Goal: Complete application form: Complete application form

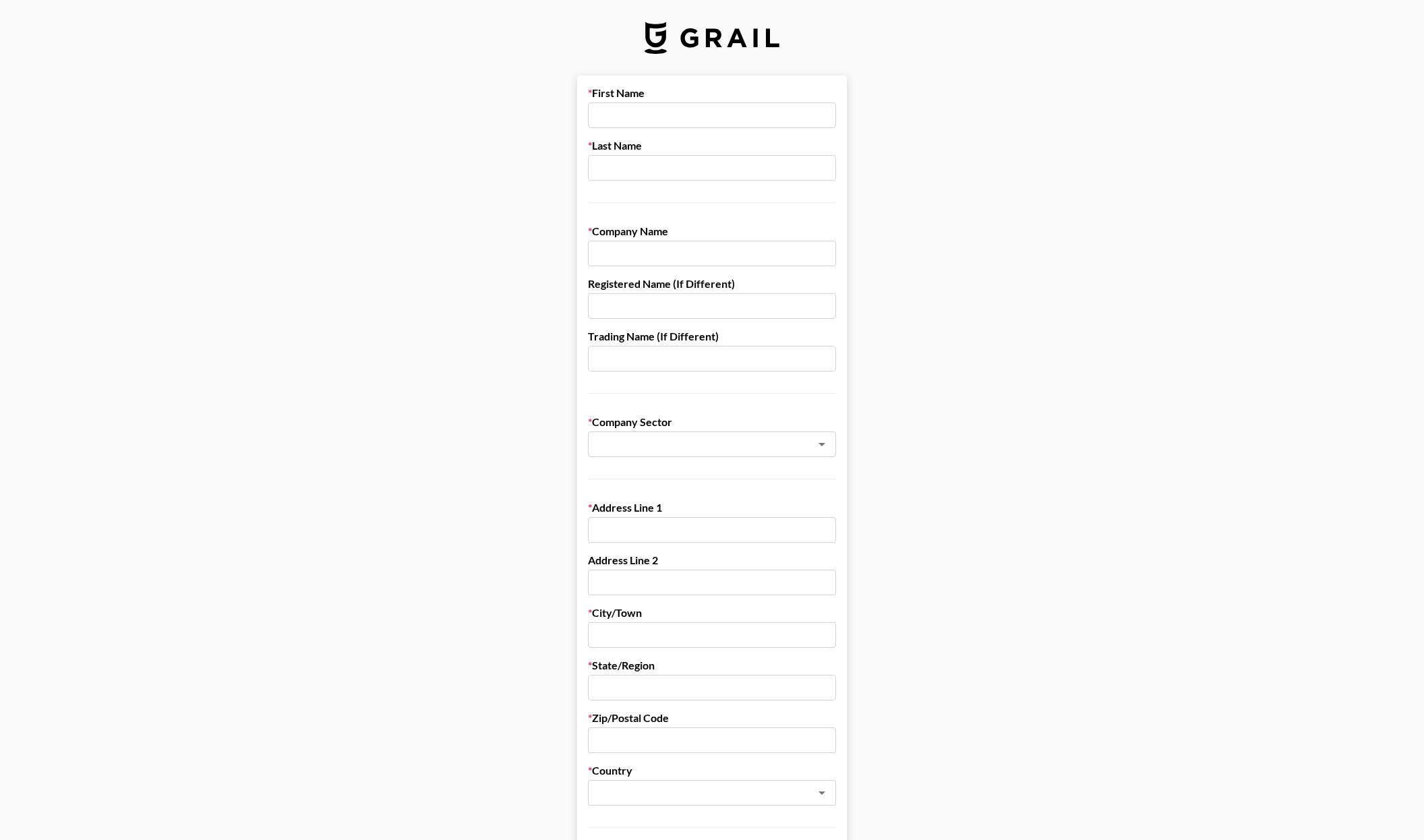
click at [667, 110] on input "text" at bounding box center [712, 116] width 248 height 26
type input "[PERSON_NAME]"
type input "WeJoy"
click at [864, 236] on main "First Name [PERSON_NAME] Last Name [PERSON_NAME] Company Name WeJoy Registered …" at bounding box center [712, 657] width 1402 height 1164
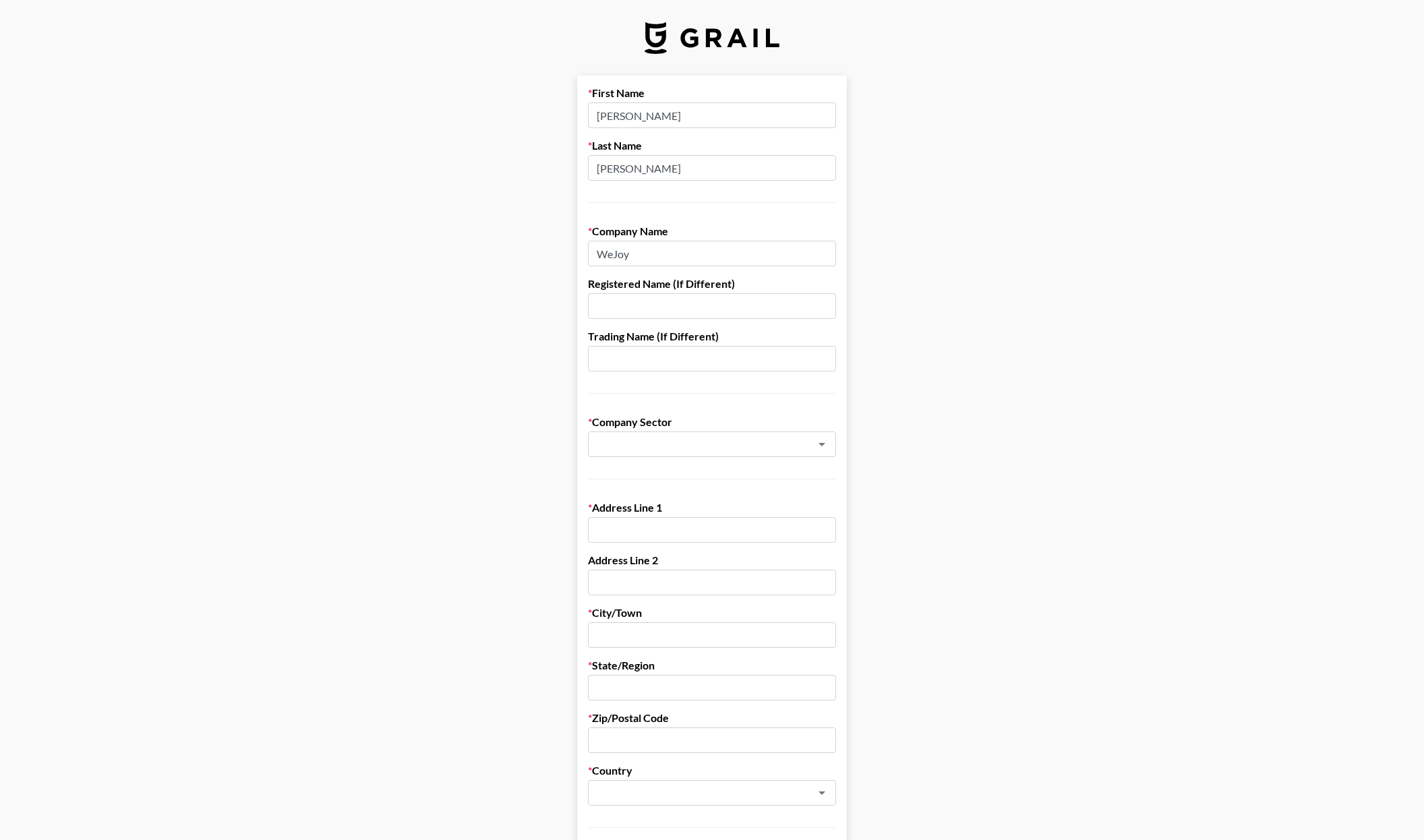
click at [710, 313] on input "text" at bounding box center [712, 306] width 248 height 26
click at [901, 262] on main "First Name [PERSON_NAME] Last Name [PERSON_NAME] Company Name WeJoy Registered …" at bounding box center [712, 657] width 1402 height 1164
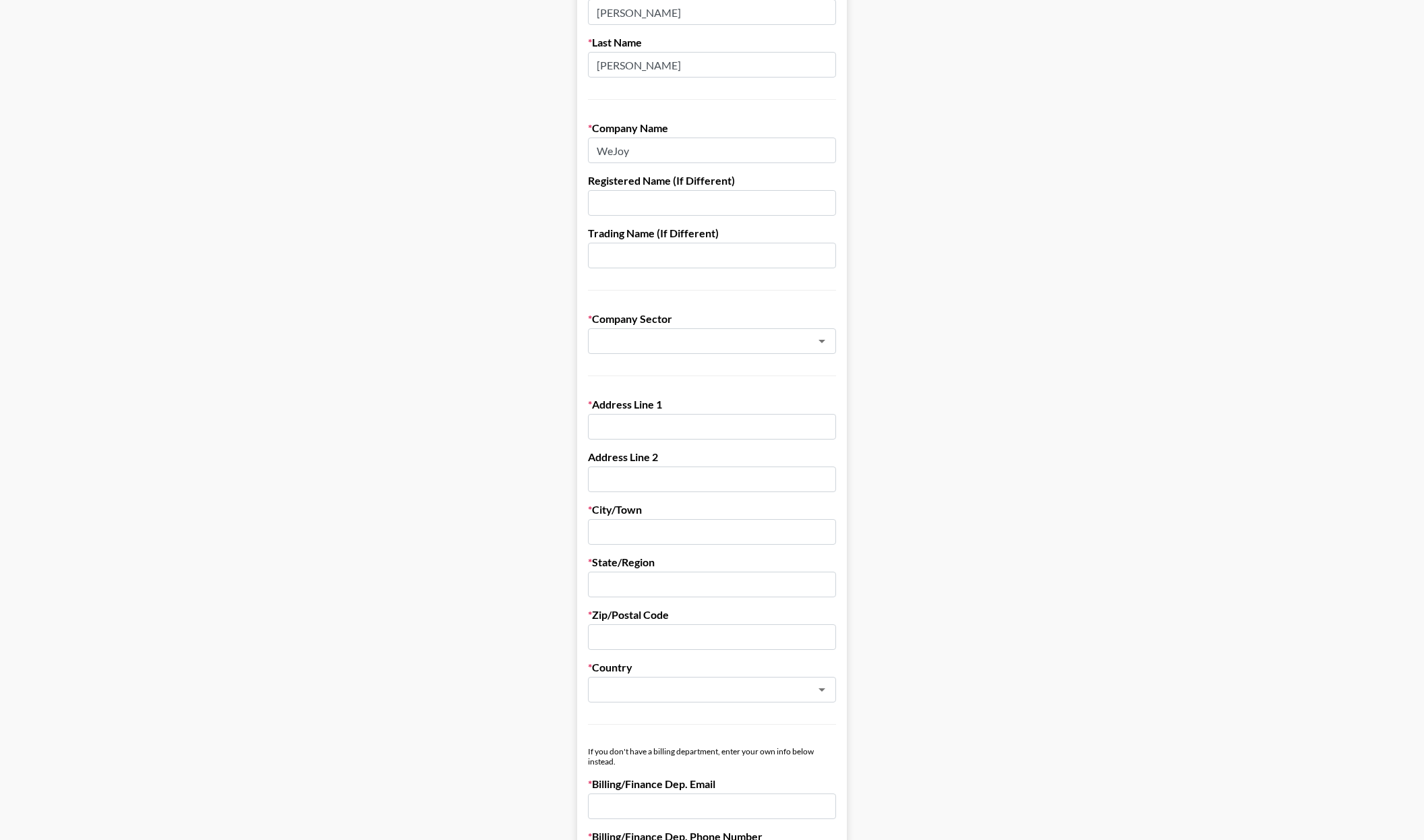
scroll to position [108, 0]
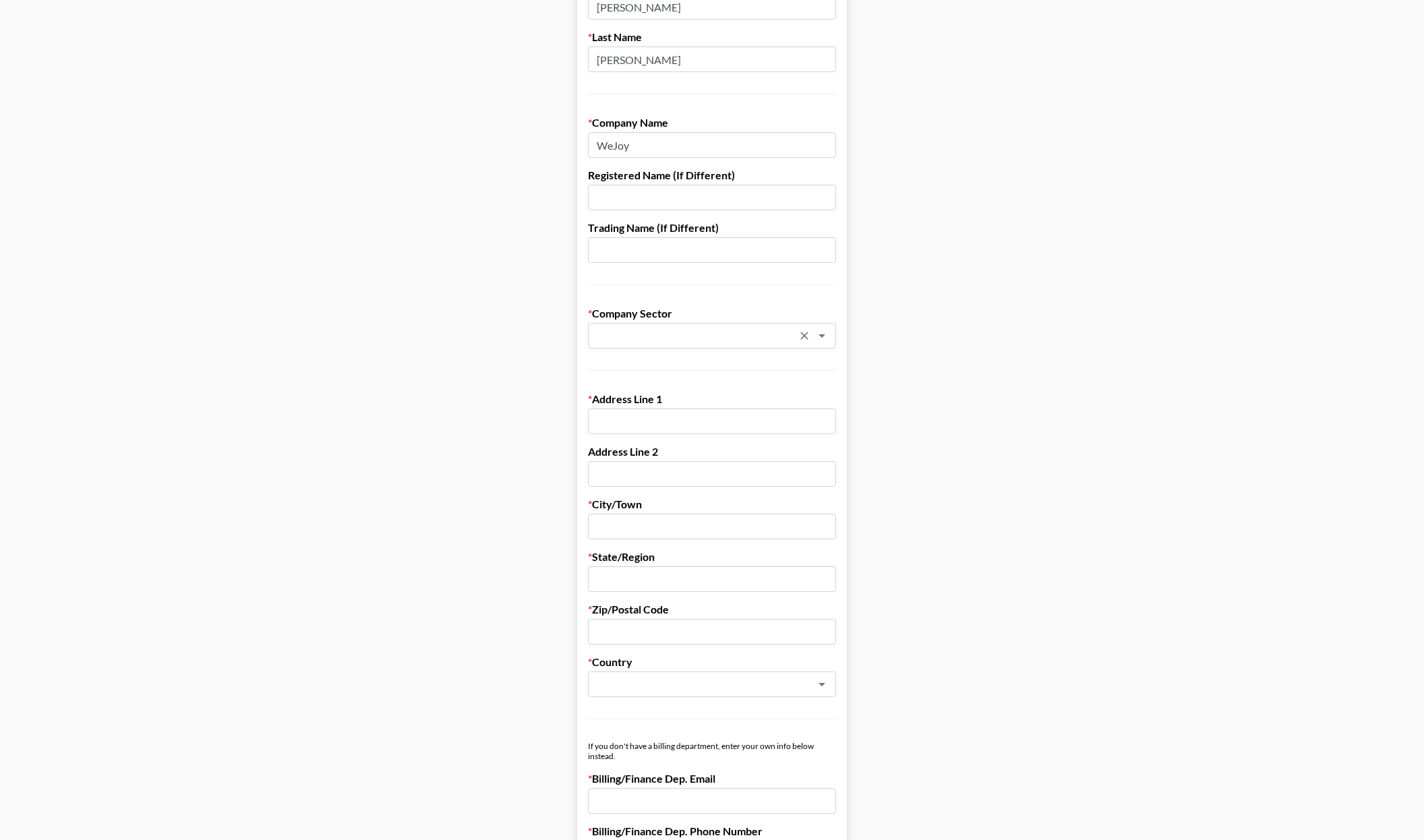
click at [772, 332] on input "text" at bounding box center [694, 336] width 196 height 16
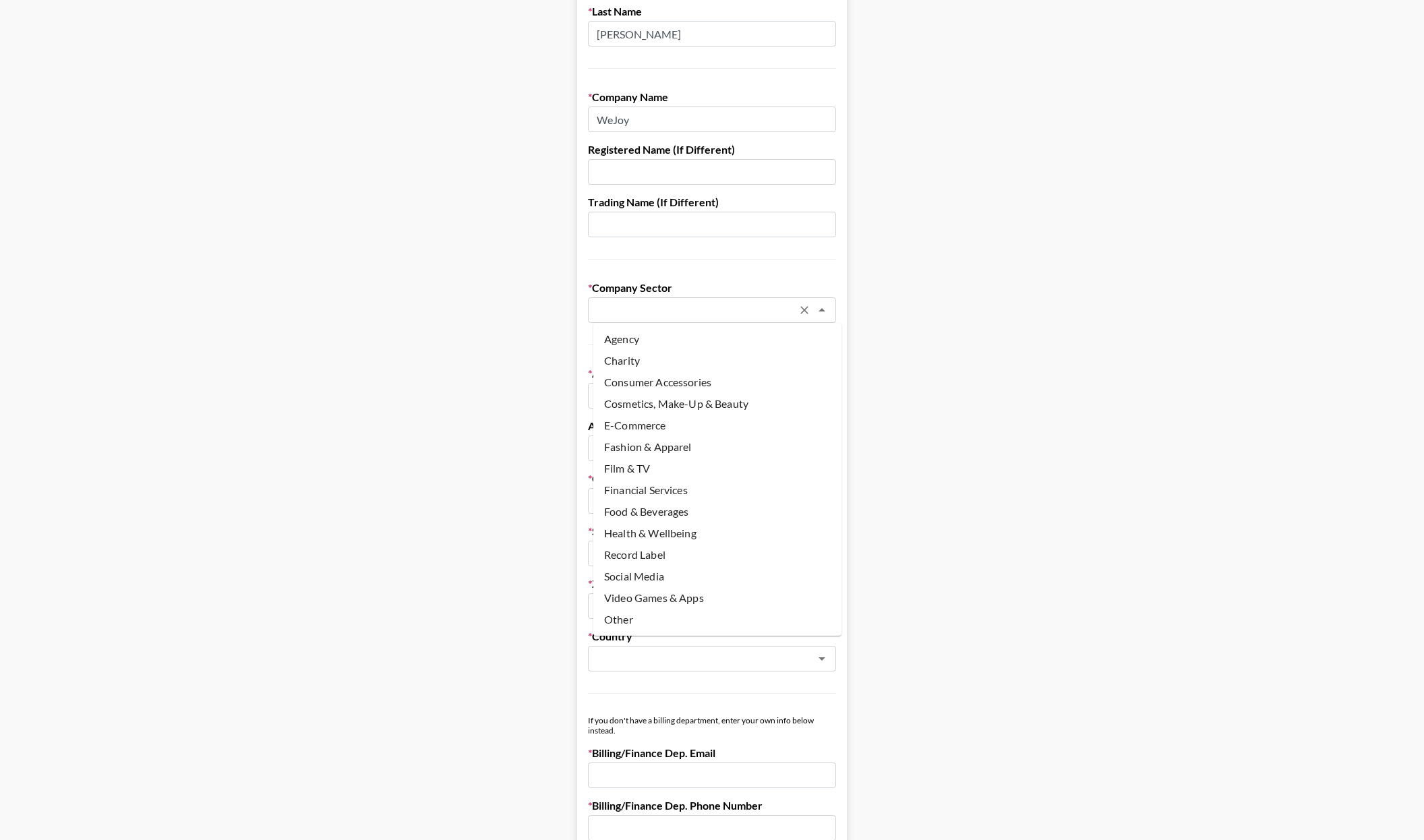
scroll to position [157, 0]
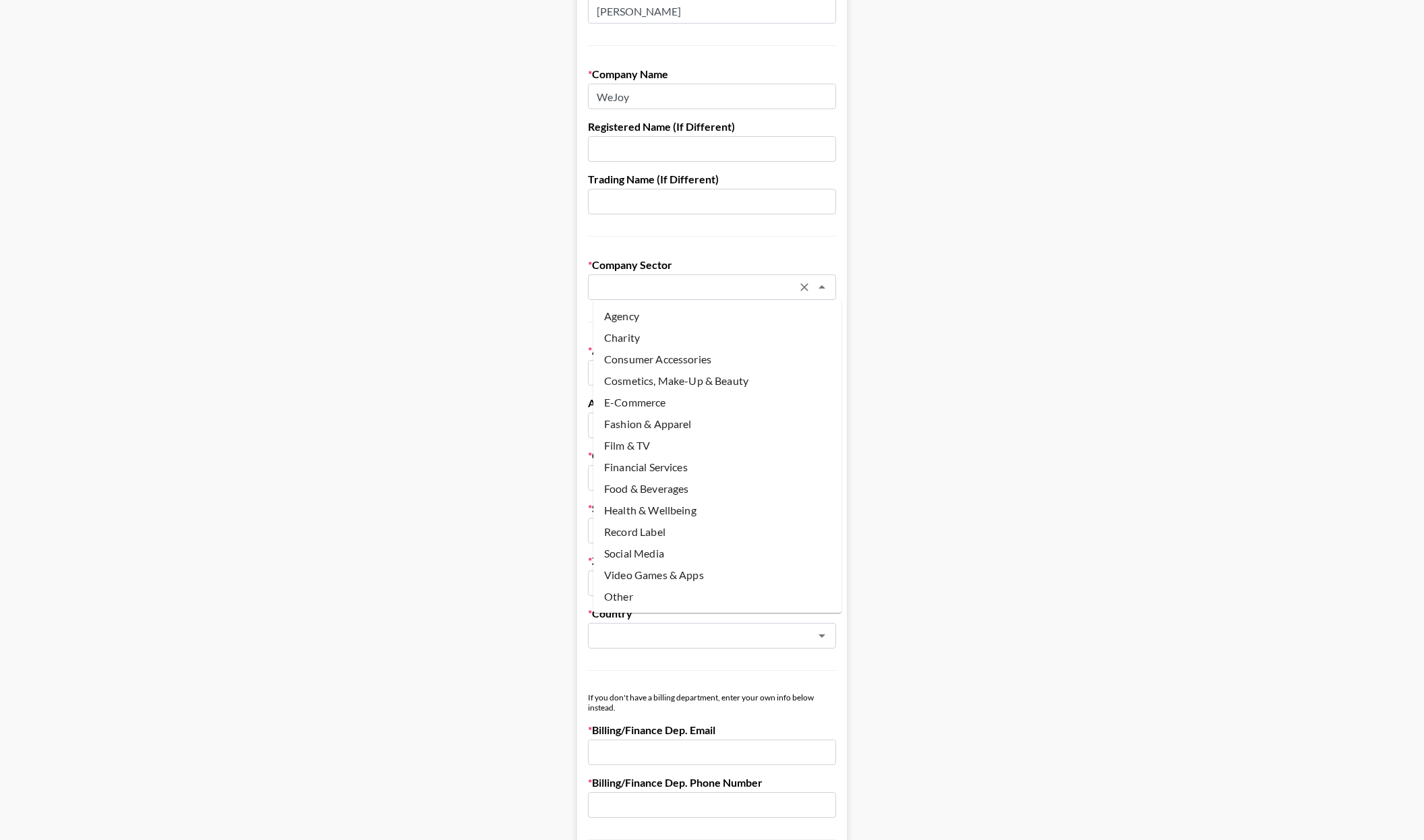
click at [658, 577] on li "Video Games & Apps" at bounding box center [717, 575] width 248 height 21
type input "Video Games & Apps"
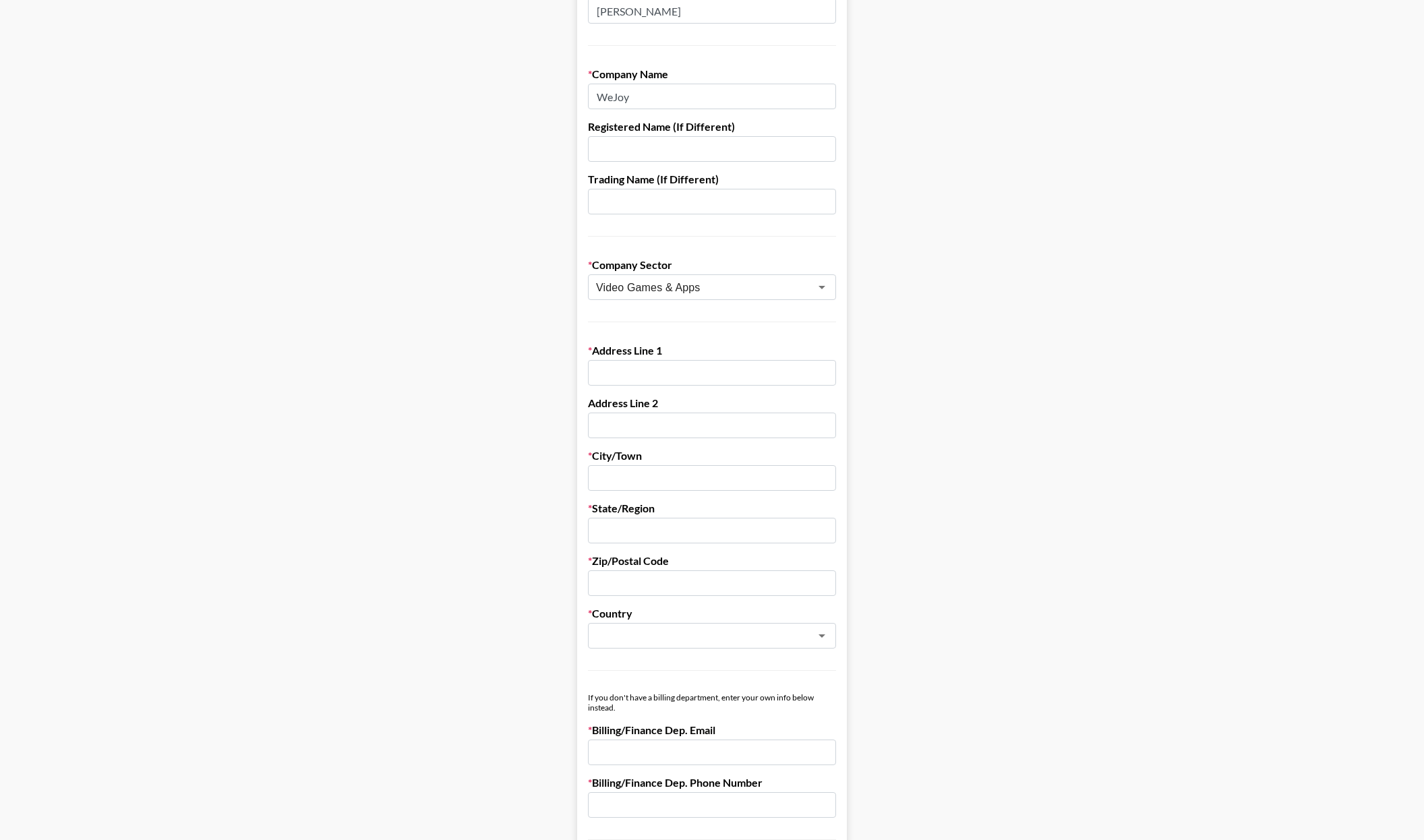
click at [981, 300] on main "First Name [PERSON_NAME] Last Name [PERSON_NAME] Company Name WeJoy Registered …" at bounding box center [712, 500] width 1402 height 1164
click at [729, 366] on input "text" at bounding box center [712, 373] width 248 height 26
type input "[STREET_ADDRESS][PERSON_NAME]"
type input "[PERSON_NAME]"
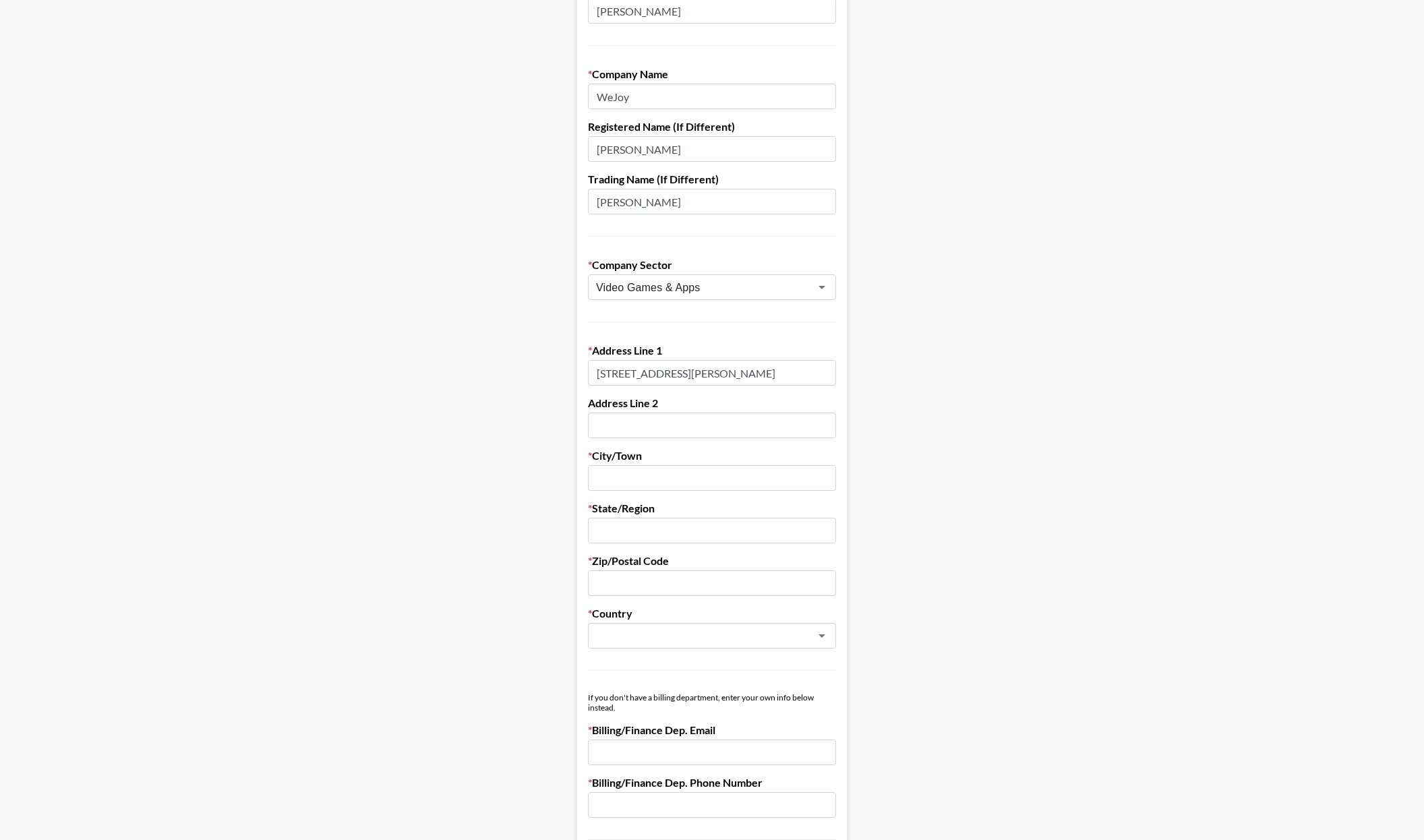
type input "118256"
type input "[EMAIL_ADDRESS][DOMAIN_NAME]"
type input "88102549"
click at [672, 472] on input "text" at bounding box center [712, 478] width 248 height 26
click at [641, 537] on input "text" at bounding box center [712, 531] width 248 height 26
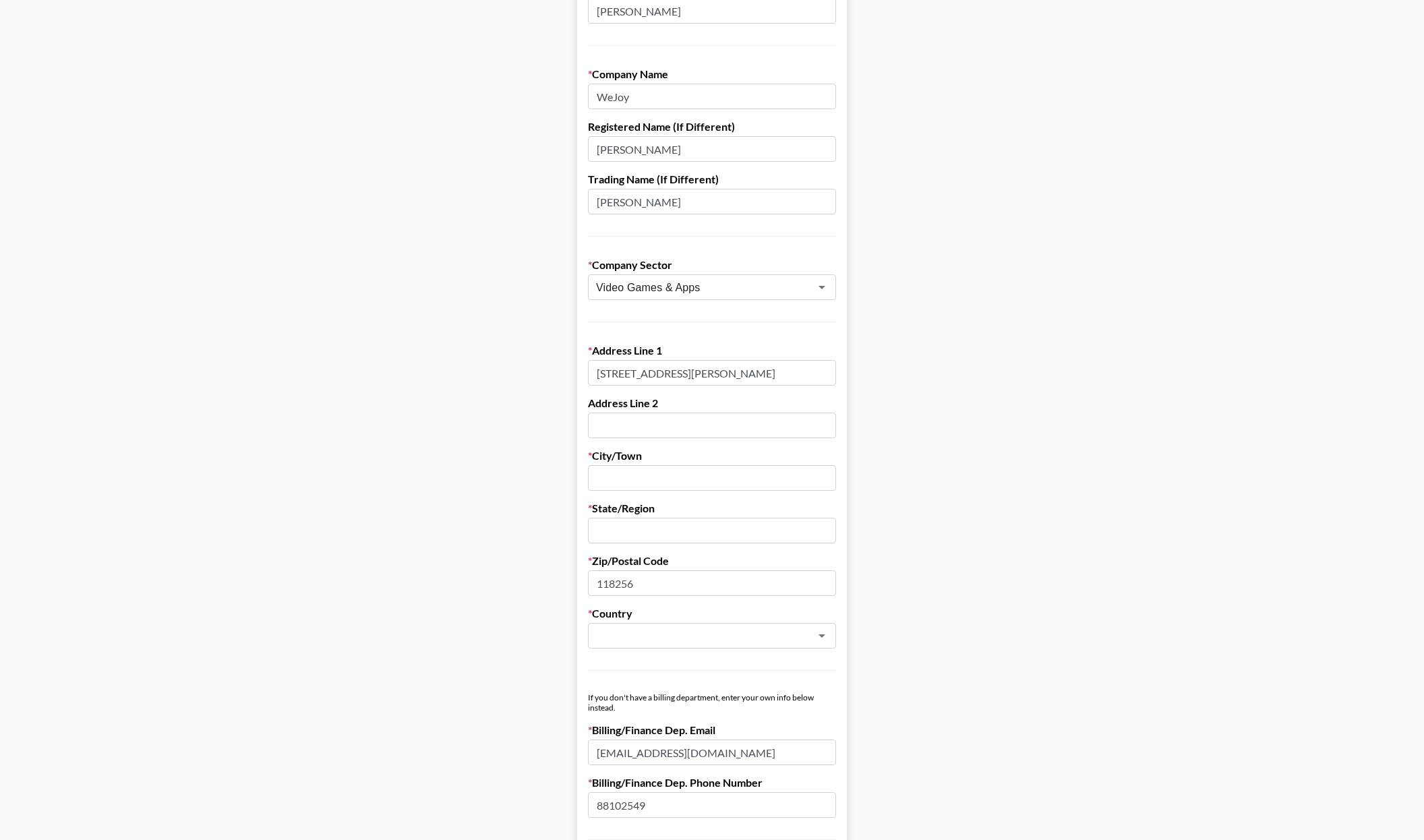
click at [642, 475] on input "text" at bounding box center [712, 478] width 248 height 26
type input "i"
click at [712, 365] on input "[STREET_ADDRESS][PERSON_NAME]" at bounding box center [712, 373] width 248 height 26
click at [712, 369] on input "[STREET_ADDRESS][PERSON_NAME]" at bounding box center [712, 373] width 248 height 26
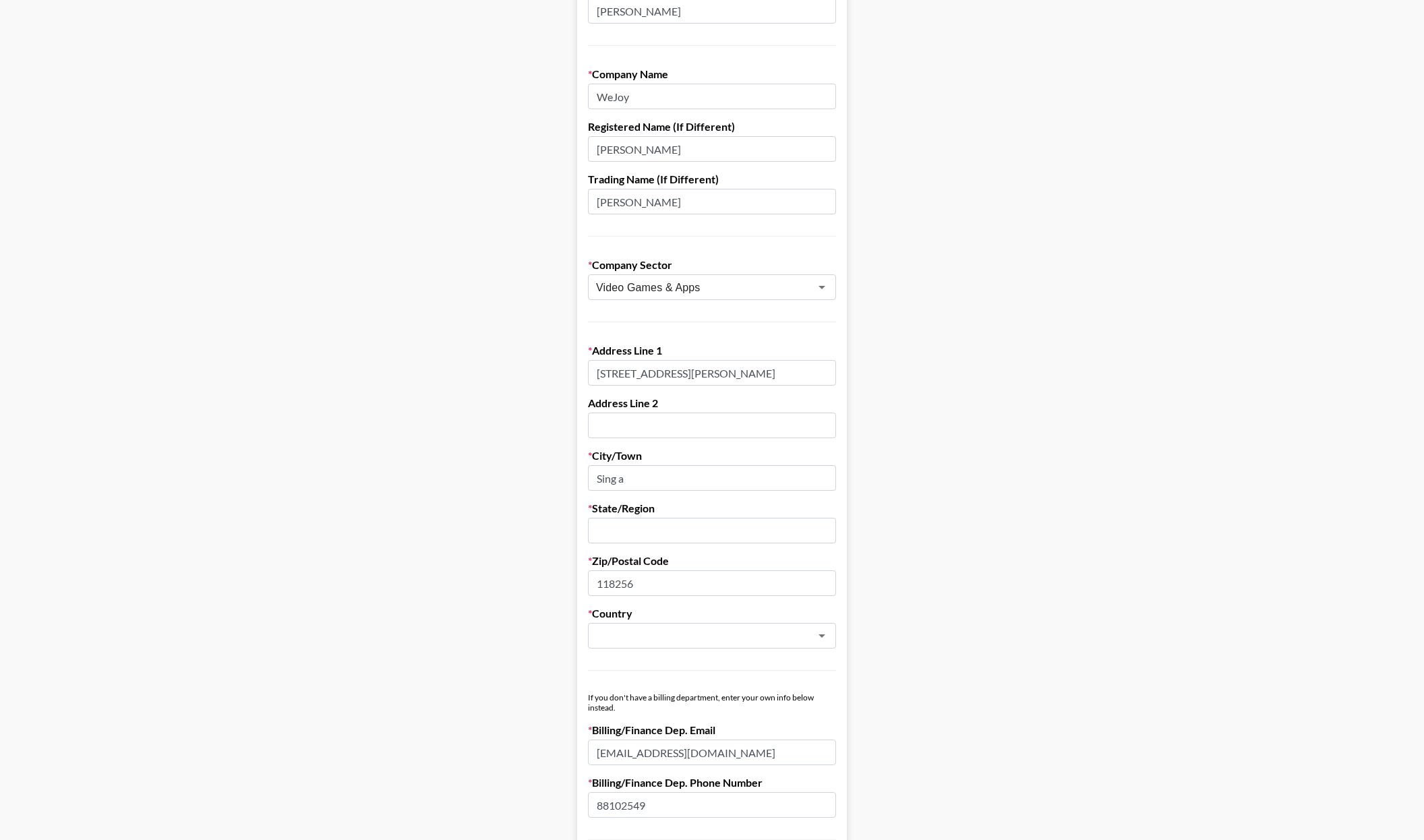
drag, startPoint x: 734, startPoint y: 372, endPoint x: 602, endPoint y: 369, distance: 132.0
click at [602, 369] on input "[STREET_ADDRESS][PERSON_NAME]" at bounding box center [712, 373] width 248 height 26
click at [600, 372] on input "[STREET_ADDRESS][PERSON_NAME]" at bounding box center [712, 373] width 248 height 26
drag, startPoint x: 606, startPoint y: 372, endPoint x: 861, endPoint y: 372, distance: 255.0
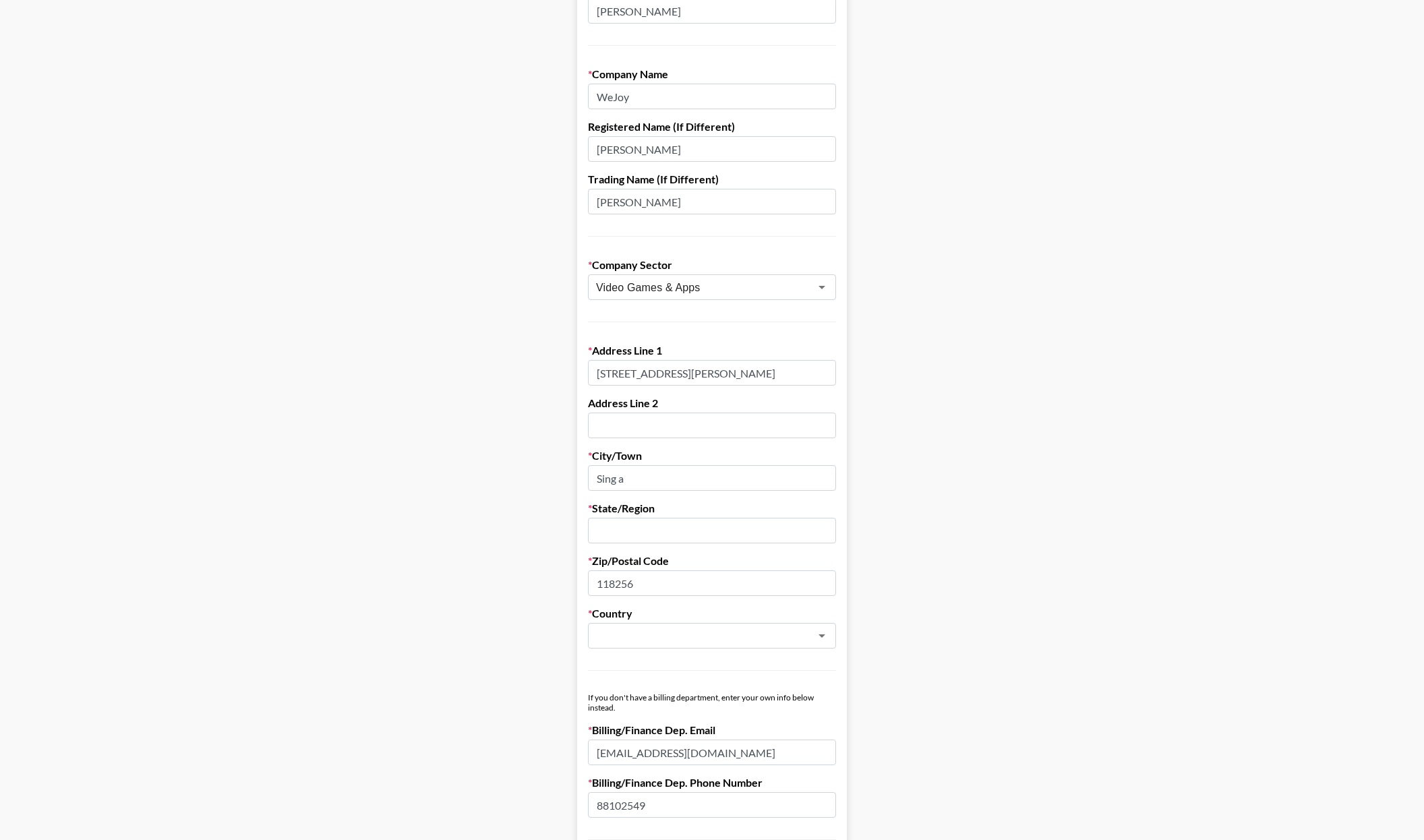
click at [861, 372] on main "First Name [PERSON_NAME] Last Name [PERSON_NAME] Company Name WeJoy Registered …" at bounding box center [712, 500] width 1402 height 1164
click at [745, 375] on input "[STREET_ADDRESS][PERSON_NAME]" at bounding box center [712, 373] width 248 height 26
drag, startPoint x: 784, startPoint y: 372, endPoint x: 725, endPoint y: 373, distance: 59.0
click at [725, 373] on input "[STREET_ADDRESS][PERSON_NAME]" at bounding box center [712, 373] width 248 height 26
click at [630, 471] on input "Sing a" at bounding box center [712, 478] width 248 height 26
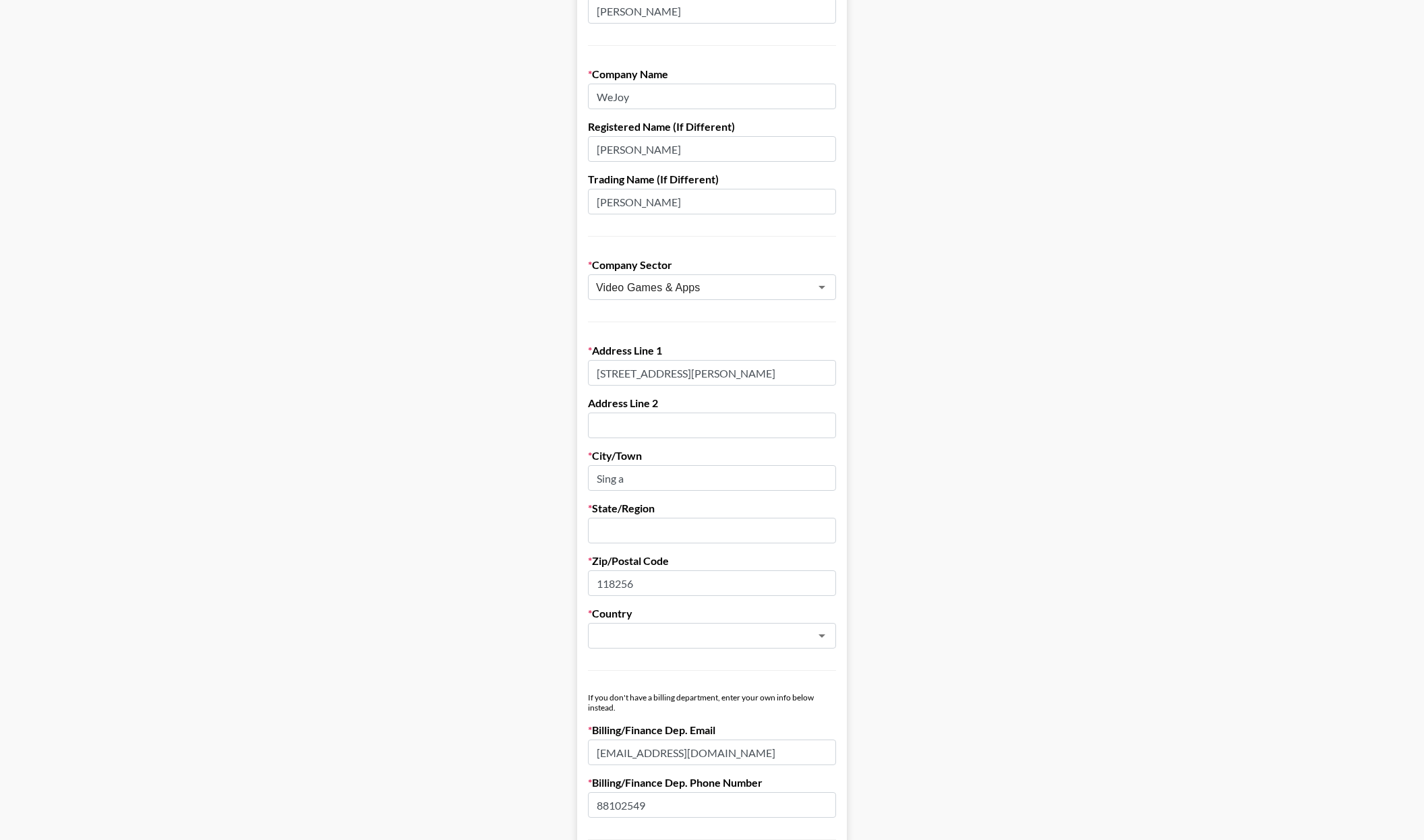
scroll to position [0, 0]
click at [630, 471] on input "Sing a" at bounding box center [712, 478] width 248 height 26
paste input "INGAPORE"
type input "[GEOGRAPHIC_DATA]"
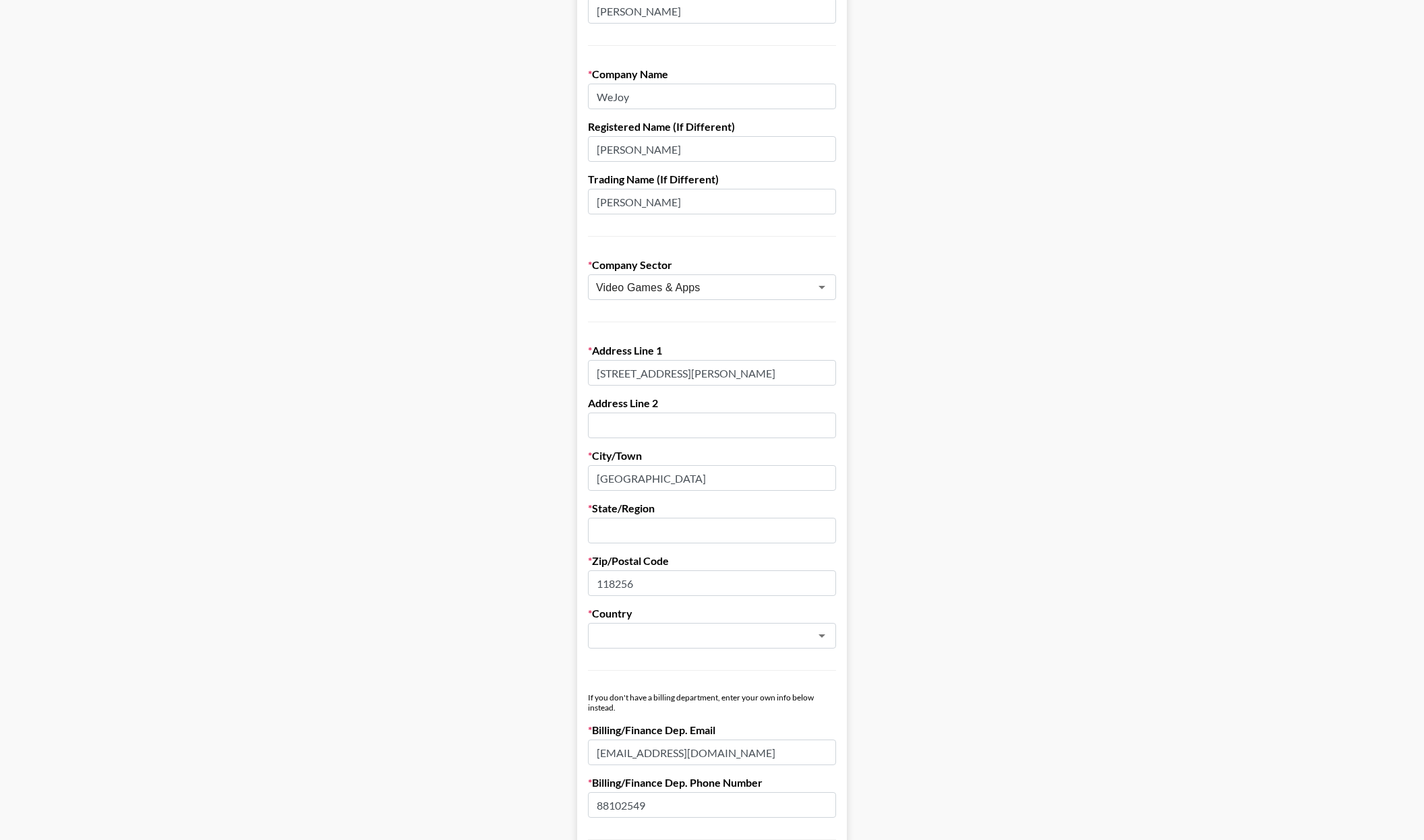
click at [627, 526] on input "text" at bounding box center [712, 531] width 248 height 26
paste input "[GEOGRAPHIC_DATA]"
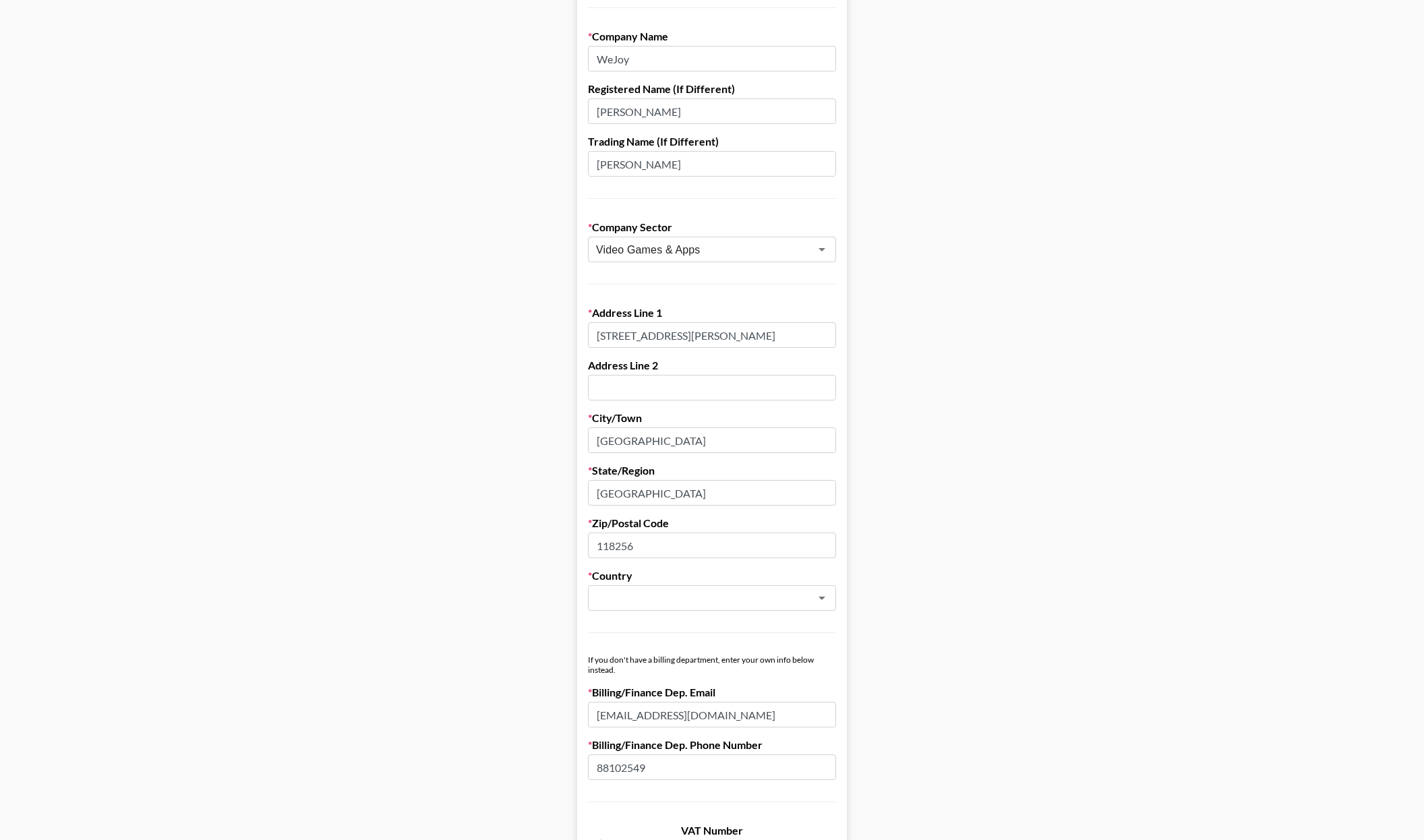
scroll to position [261, 0]
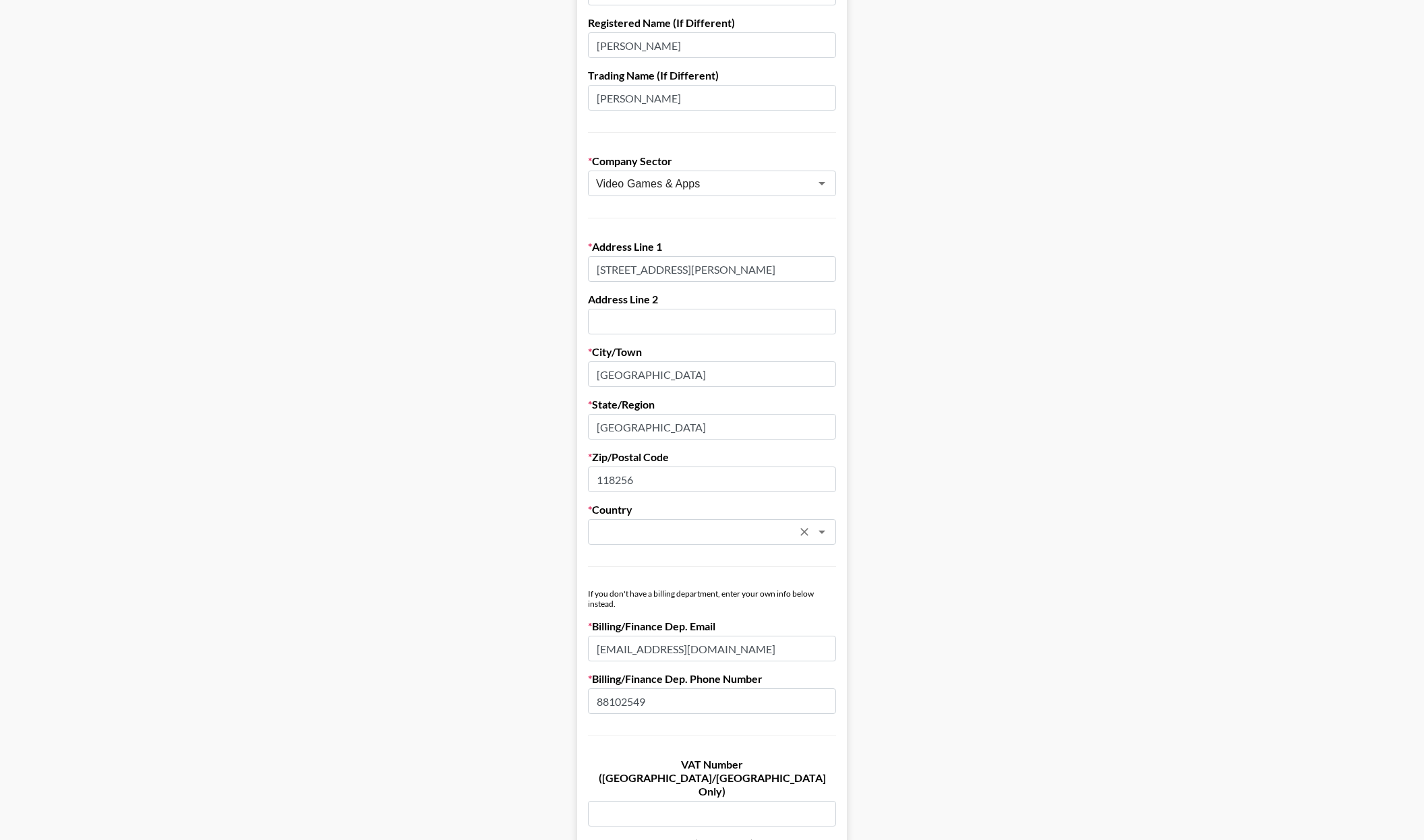
type input "[GEOGRAPHIC_DATA]"
click at [663, 533] on input "text" at bounding box center [694, 532] width 196 height 16
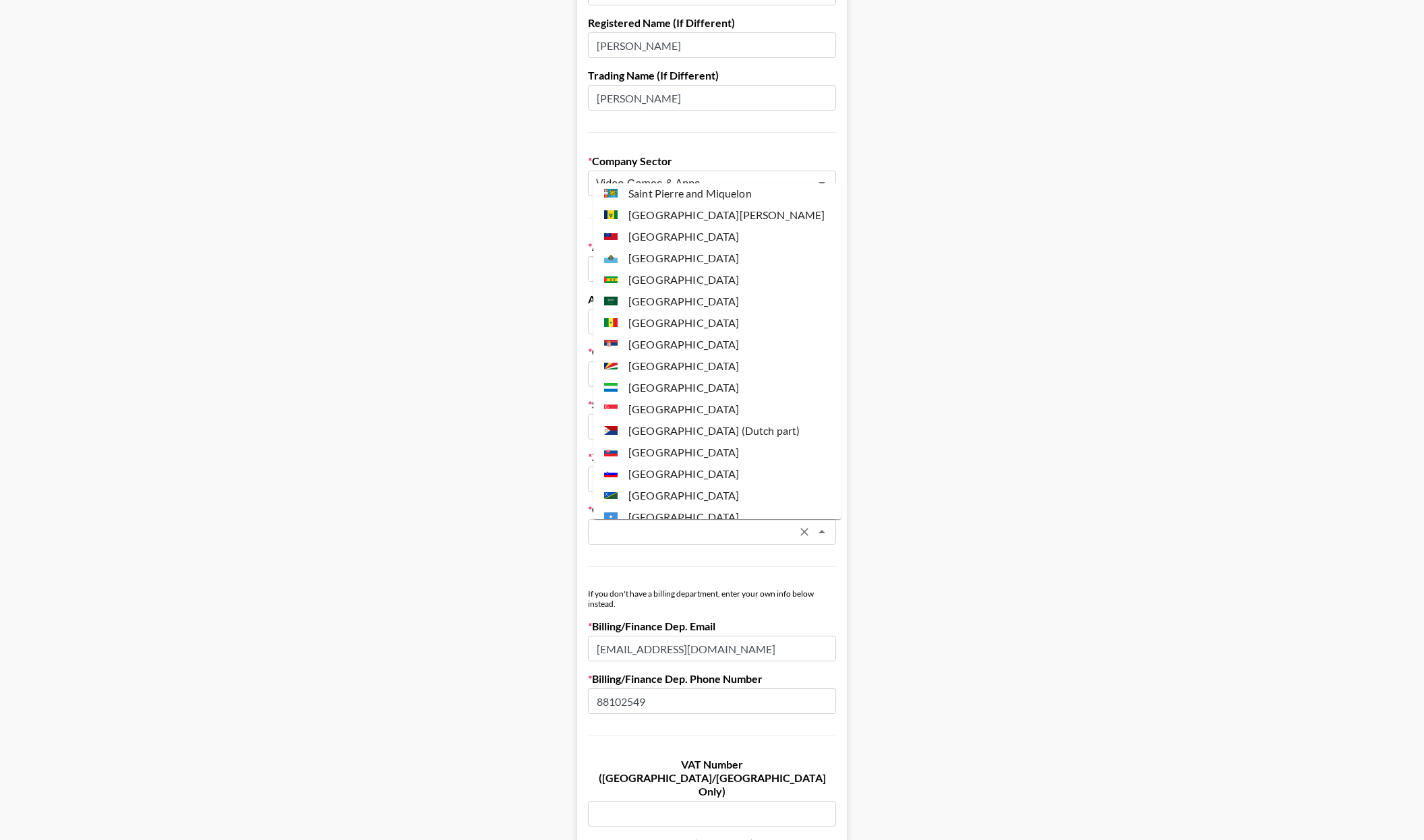
scroll to position [4108, 0]
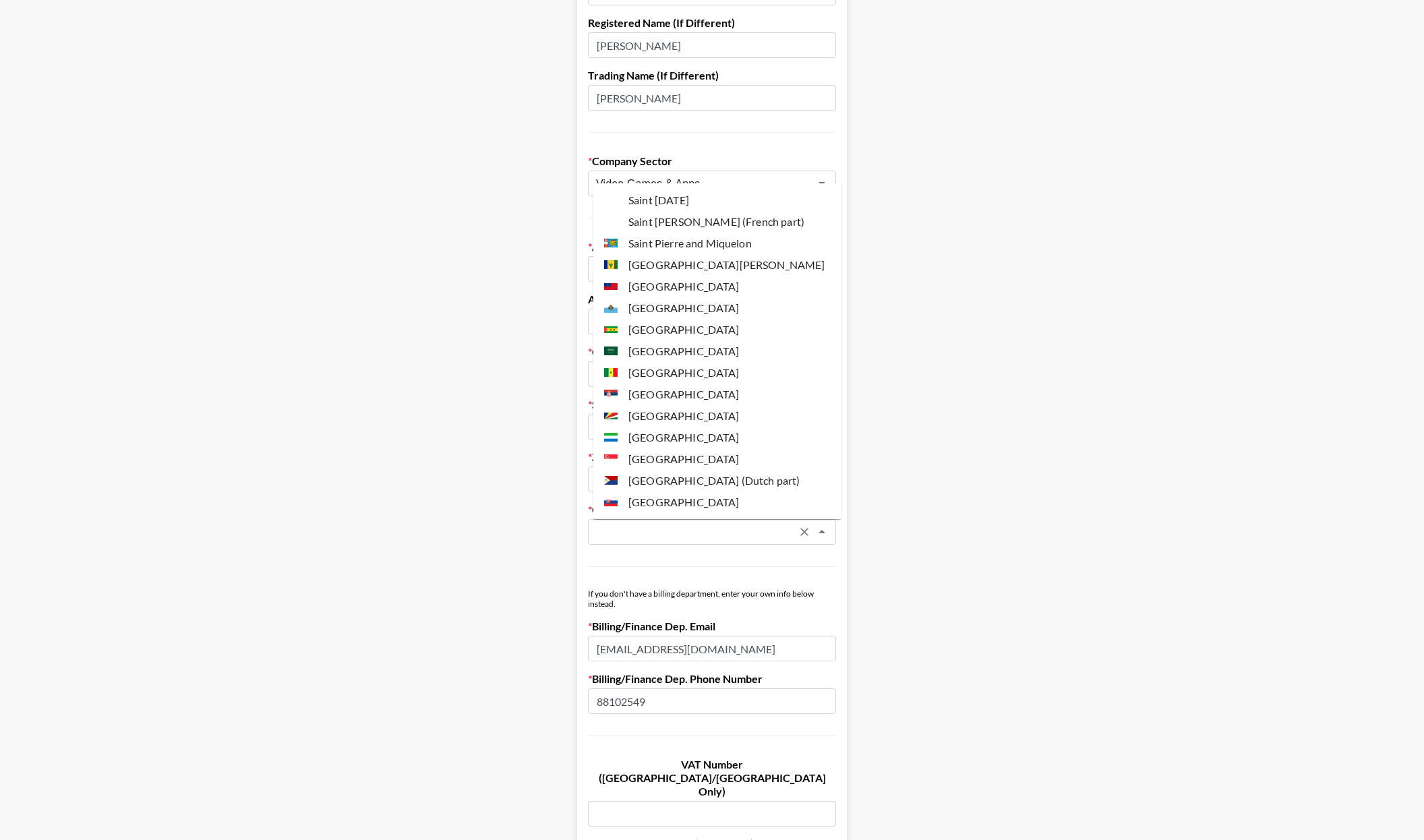
click at [686, 448] on li "[GEOGRAPHIC_DATA]" at bounding box center [717, 458] width 248 height 21
type input "[GEOGRAPHIC_DATA]"
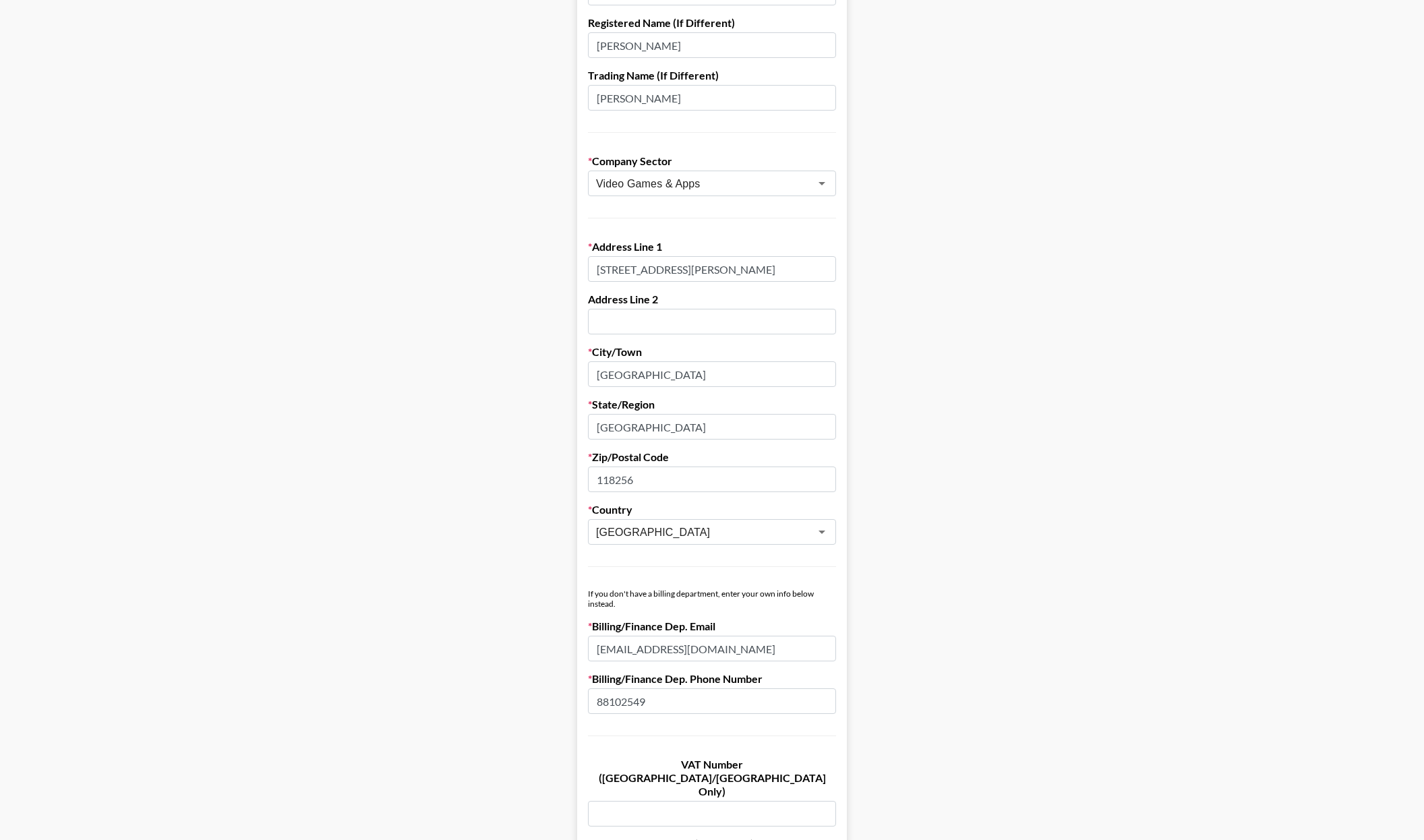
click at [998, 342] on main "First Name [PERSON_NAME] Last Name [PERSON_NAME] Company Name WeJoy Registered …" at bounding box center [712, 397] width 1402 height 1164
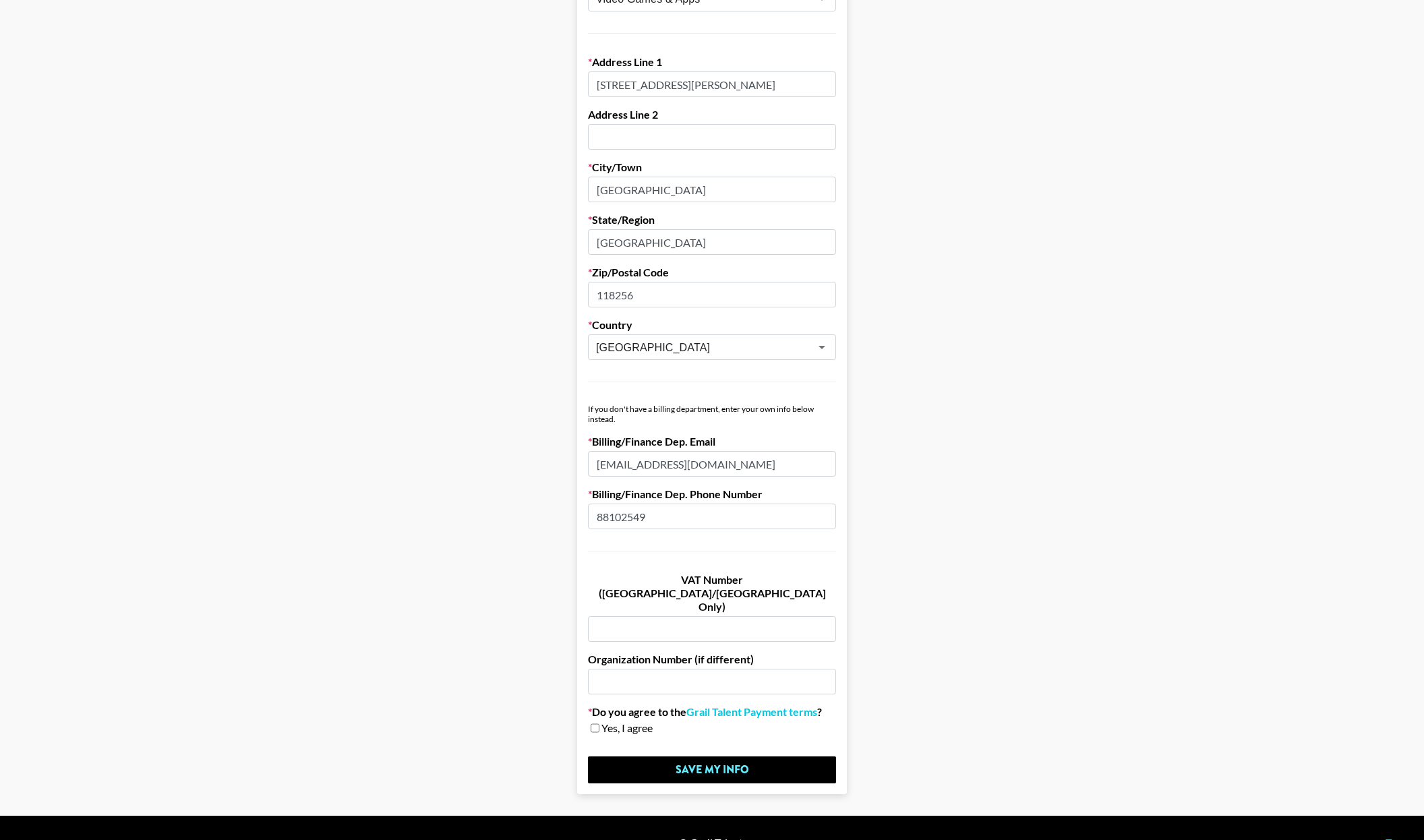
scroll to position [448, 0]
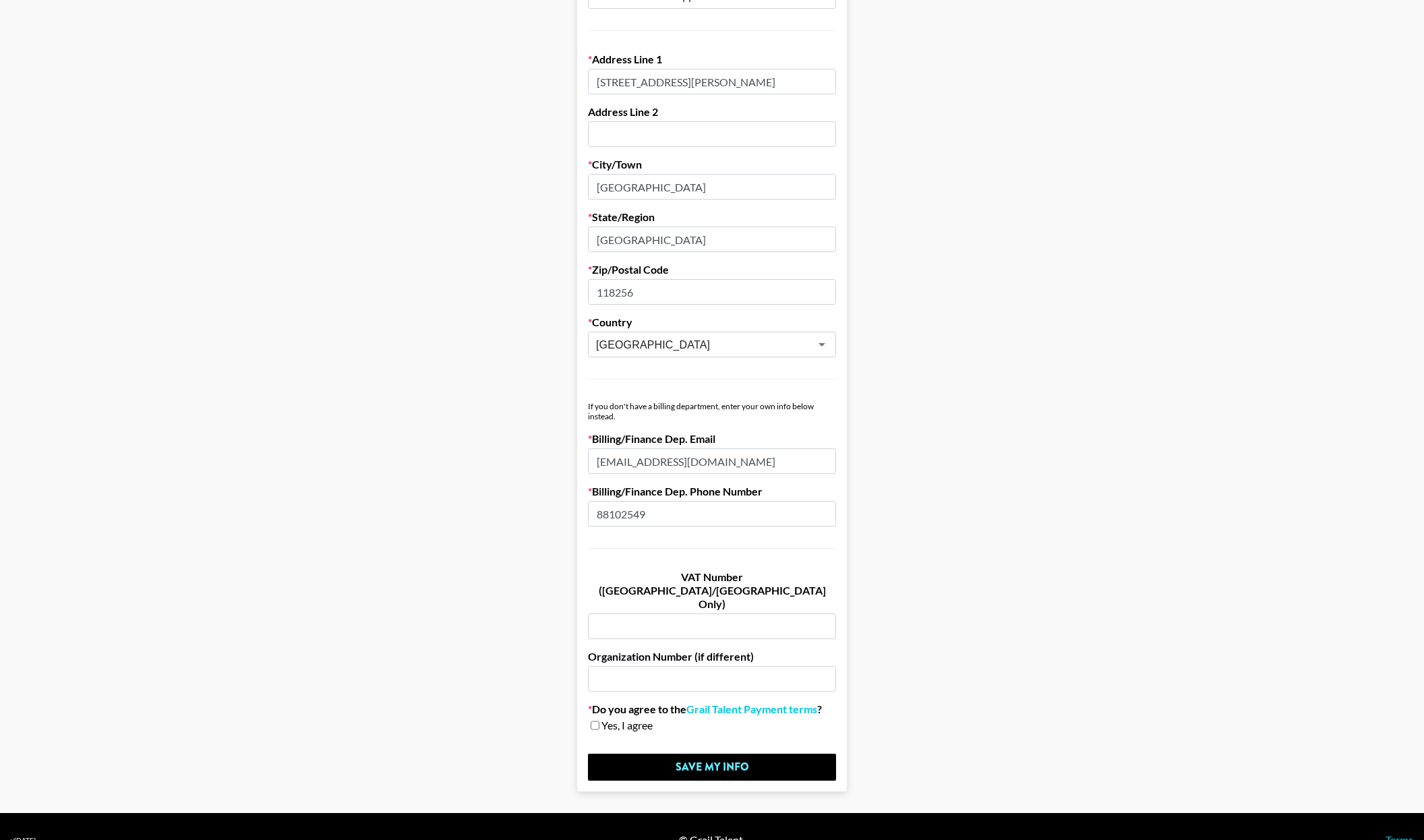
click at [598, 721] on input "checkbox" at bounding box center [595, 725] width 9 height 9
checkbox input "true"
click at [704, 463] on input "[EMAIL_ADDRESS][DOMAIN_NAME]" at bounding box center [712, 461] width 248 height 26
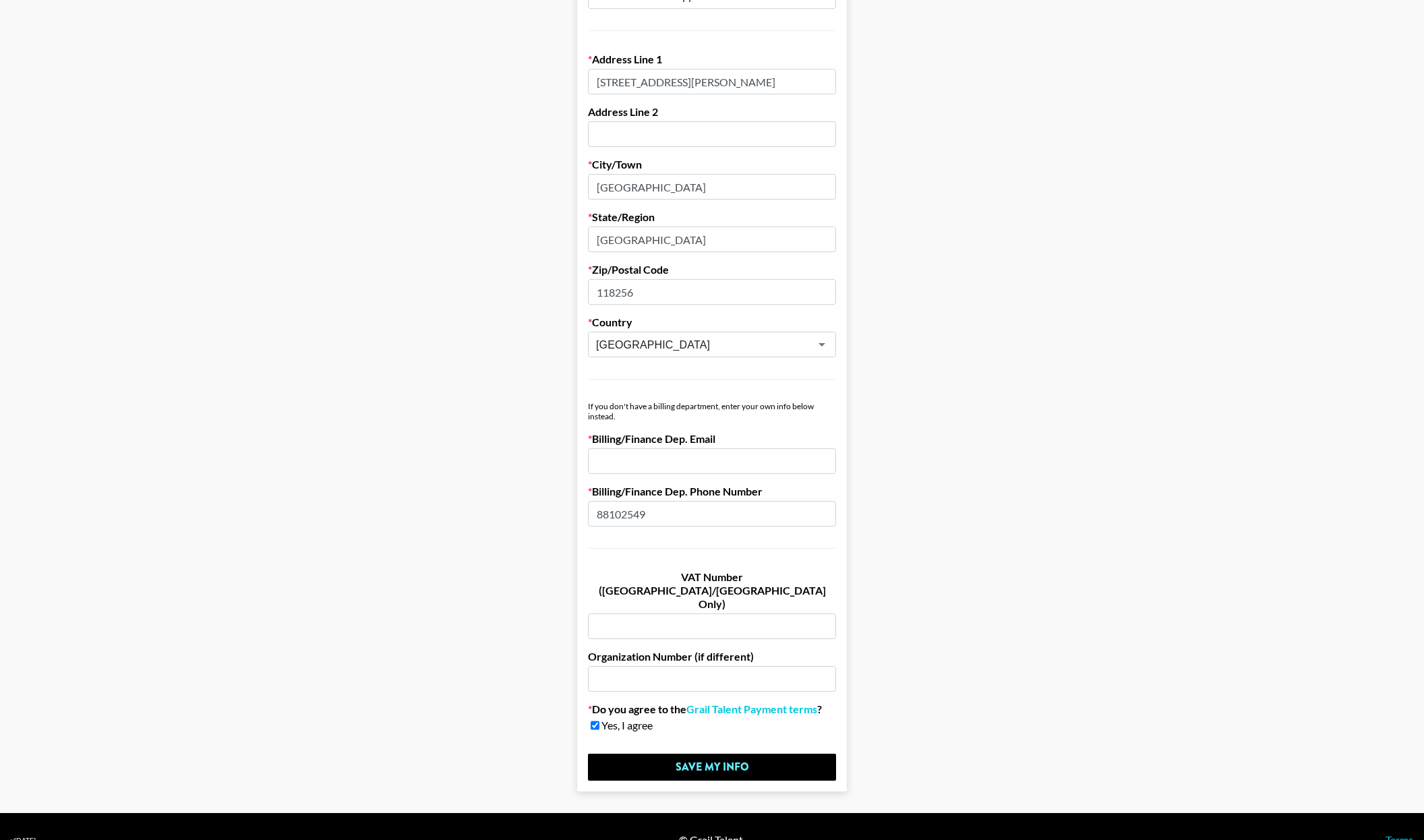
click at [646, 511] on input "88102549" at bounding box center [712, 514] width 248 height 26
click at [625, 508] on input "text" at bounding box center [712, 514] width 248 height 26
paste input "[PHONE_NUMBER]"
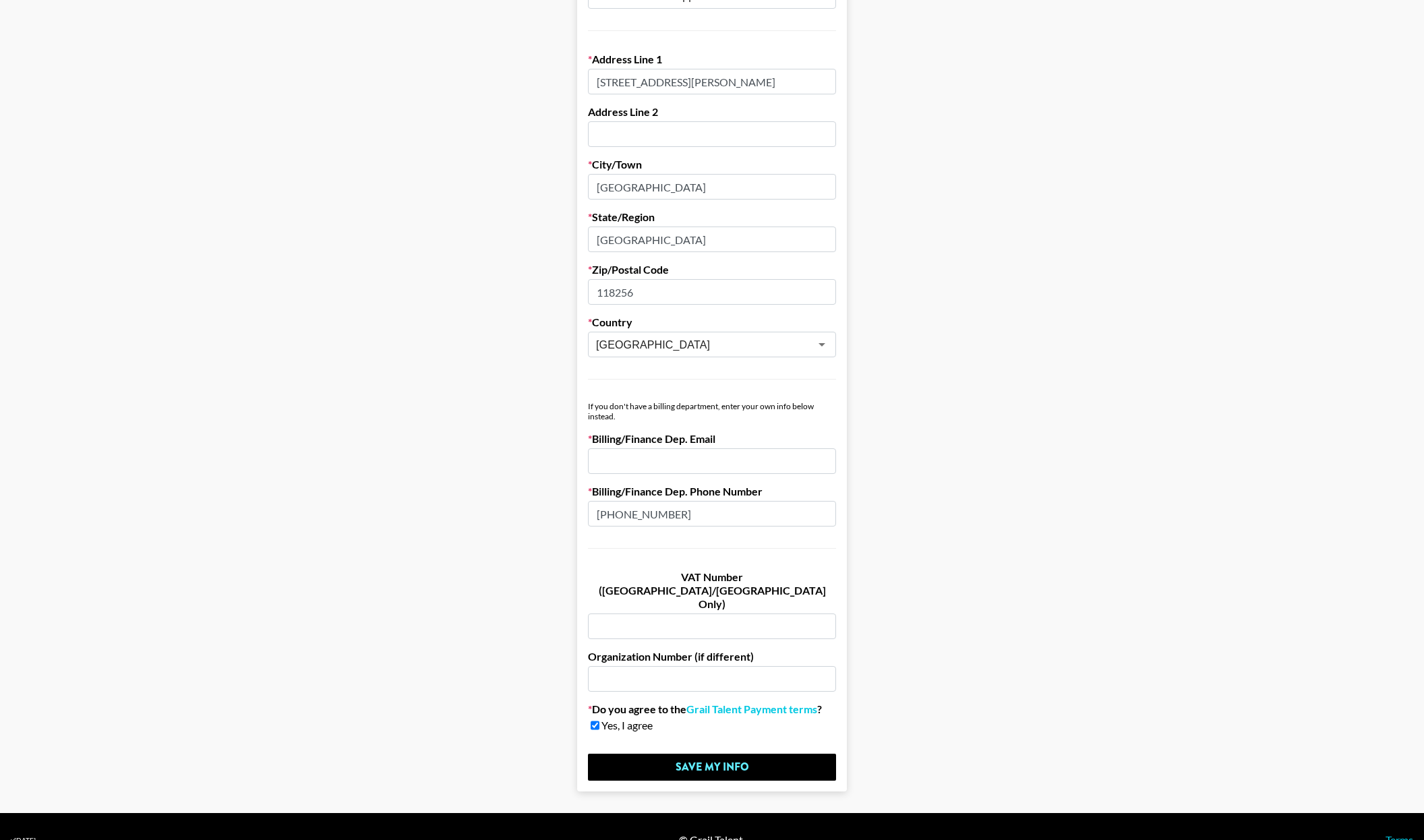
type input "[PHONE_NUMBER]"
click at [736, 463] on input "email" at bounding box center [712, 461] width 248 height 26
paste input "[EMAIL_ADDRESS][DOMAIN_NAME]"
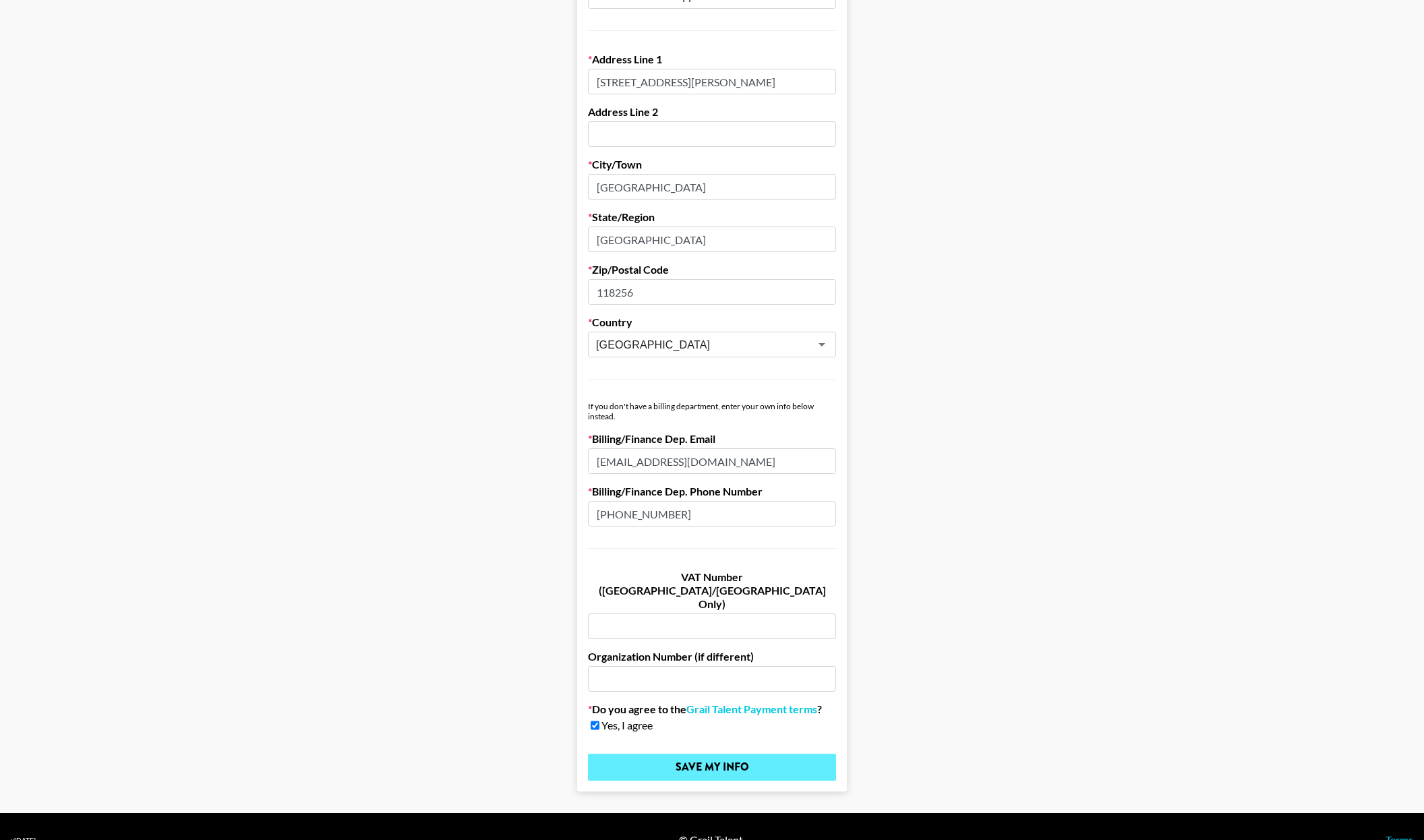
type input "[EMAIL_ADDRESS][DOMAIN_NAME]"
click at [685, 754] on input "Save My Info" at bounding box center [712, 767] width 248 height 27
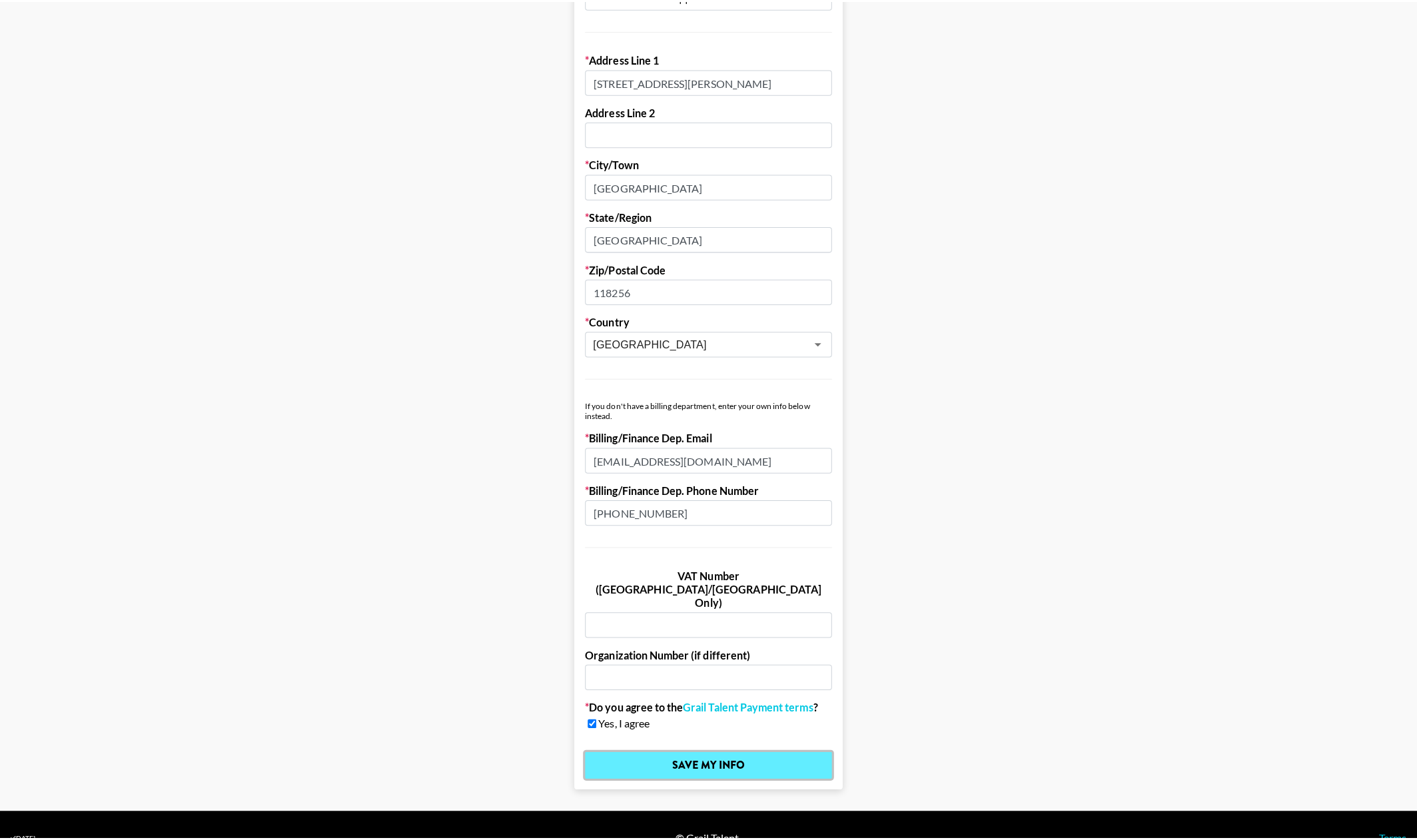
scroll to position [0, 0]
